Goal: Information Seeking & Learning: Learn about a topic

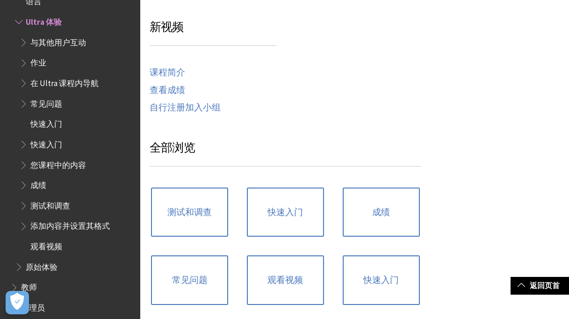
scroll to position [515, 0]
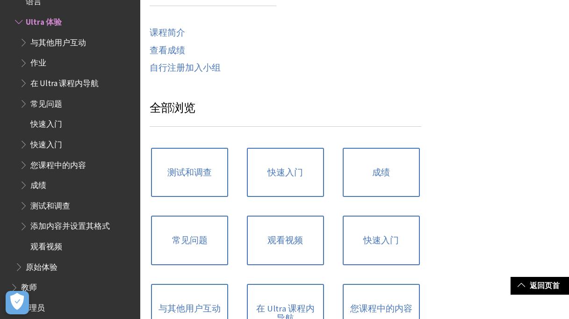
click at [53, 13] on ul "常见问题 定期查看 与其他用户互动 关于您 在课程外导航 查找您的课程 浏览器支持 语言 Ultra 体验 与其他用户互动 作业 在 Ultra 课程内导航 …" at bounding box center [72, 63] width 124 height 424
click at [51, 21] on span "Ultra 体验" at bounding box center [43, 20] width 35 height 13
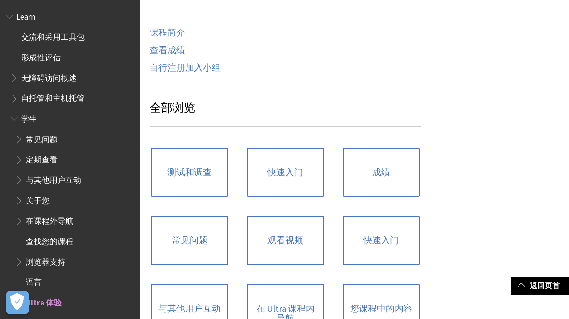
scroll to position [0, 0]
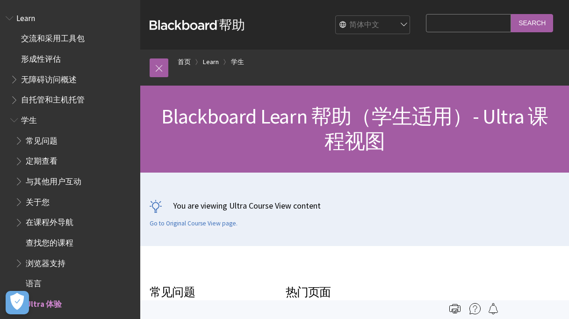
click at [31, 19] on span "Learn" at bounding box center [25, 16] width 19 height 13
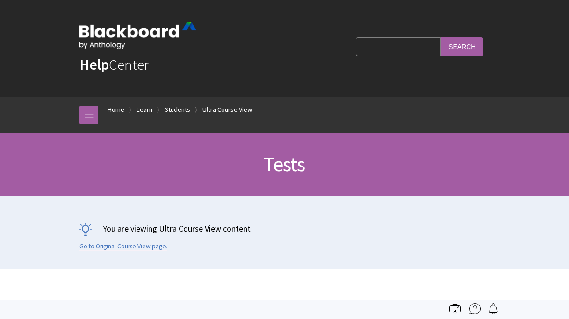
scroll to position [1301, 0]
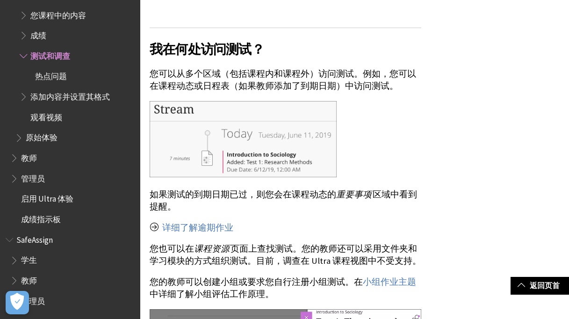
scroll to position [748, 0]
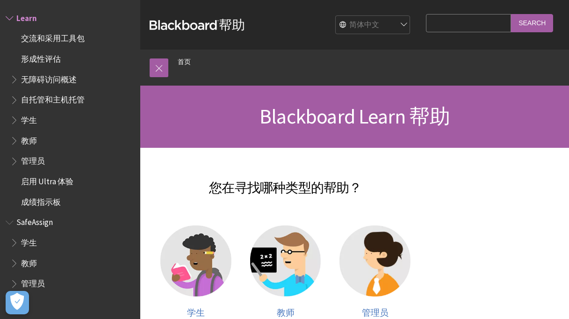
scroll to position [187, 0]
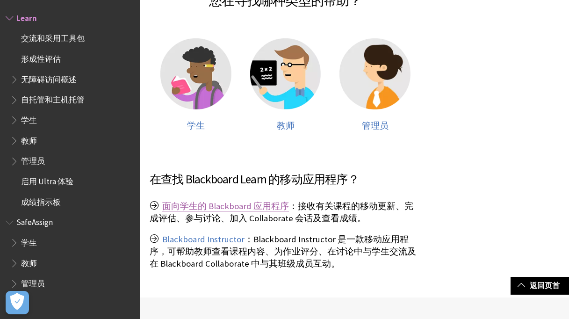
click at [239, 210] on link "面向学生的 Blackboard 应用程序" at bounding box center [225, 206] width 127 height 11
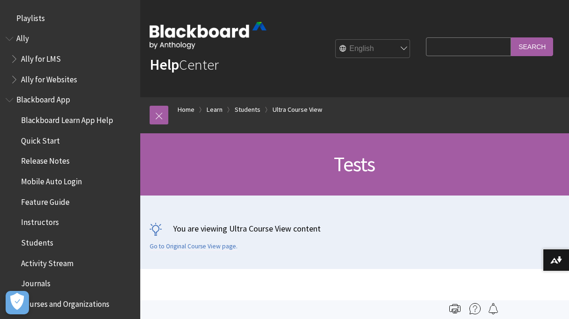
scroll to position [1301, 0]
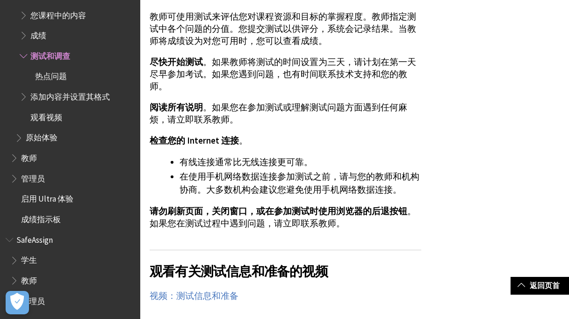
scroll to position [281, 0]
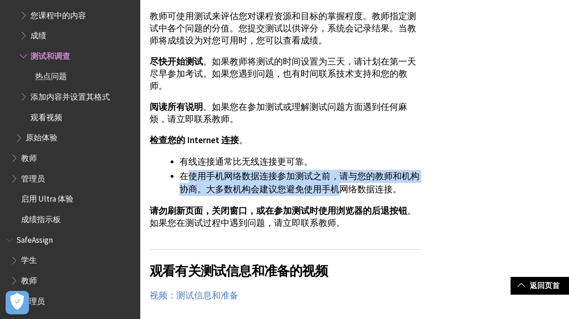
drag, startPoint x: 185, startPoint y: 165, endPoint x: 336, endPoint y: 173, distance: 151.3
click at [336, 173] on li "在使用手机网络数据连接参加测试之前，请与您的教师和机构协商。大多数机构会建议您避免使用手机网络数据连接。" at bounding box center [301, 183] width 242 height 26
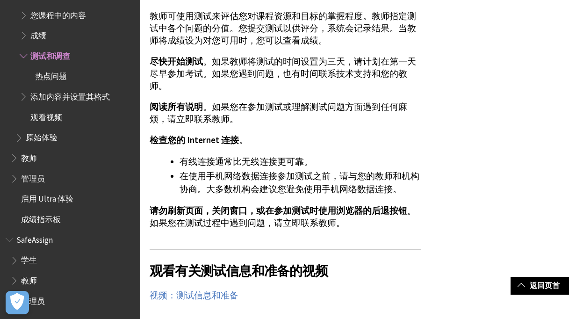
drag, startPoint x: 336, startPoint y: 173, endPoint x: 263, endPoint y: 193, distance: 75.7
click at [263, 205] on span "请勿刷新页面，关闭窗口，或在参加测试时使用浏览器的后退按钮" at bounding box center [279, 210] width 258 height 11
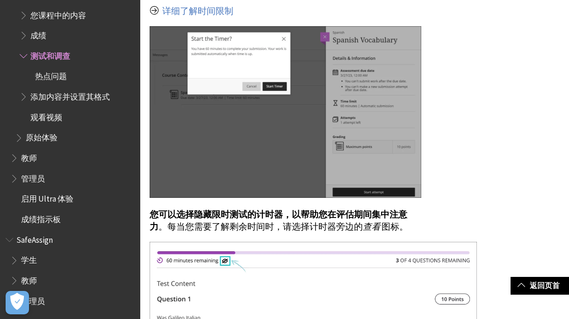
scroll to position [1965, 0]
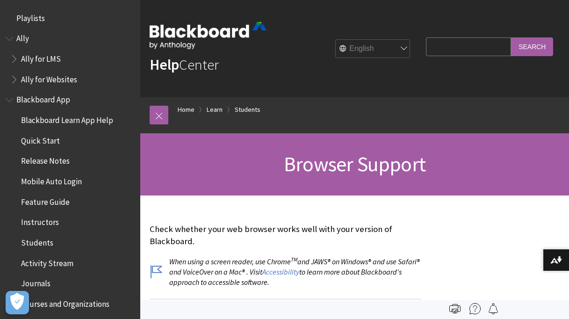
scroll to position [983, 0]
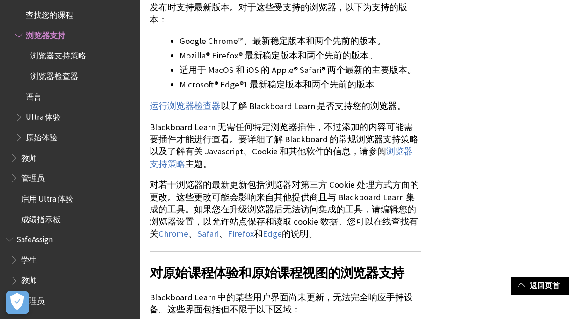
scroll to position [327, 0]
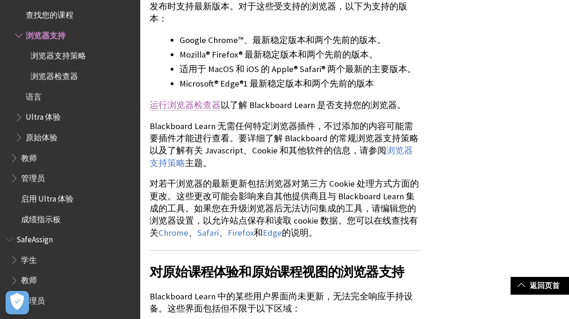
click at [206, 100] on link "运行浏览器检查器" at bounding box center [185, 105] width 71 height 11
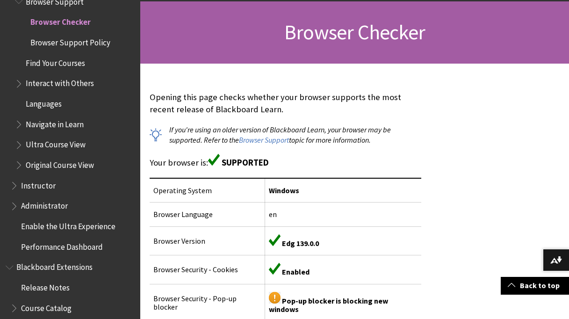
scroll to position [140, 0]
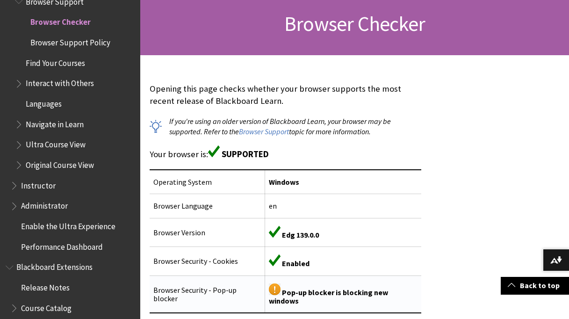
click at [271, 288] on img at bounding box center [275, 289] width 12 height 12
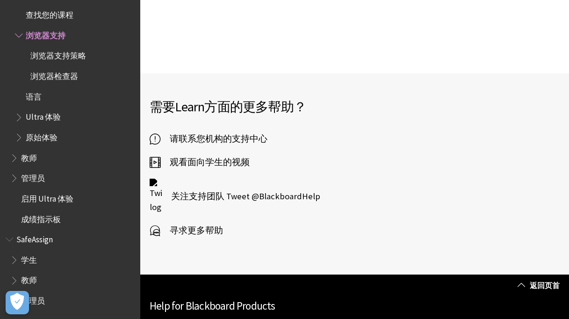
scroll to position [1146, 0]
